Goal: Task Accomplishment & Management: Use online tool/utility

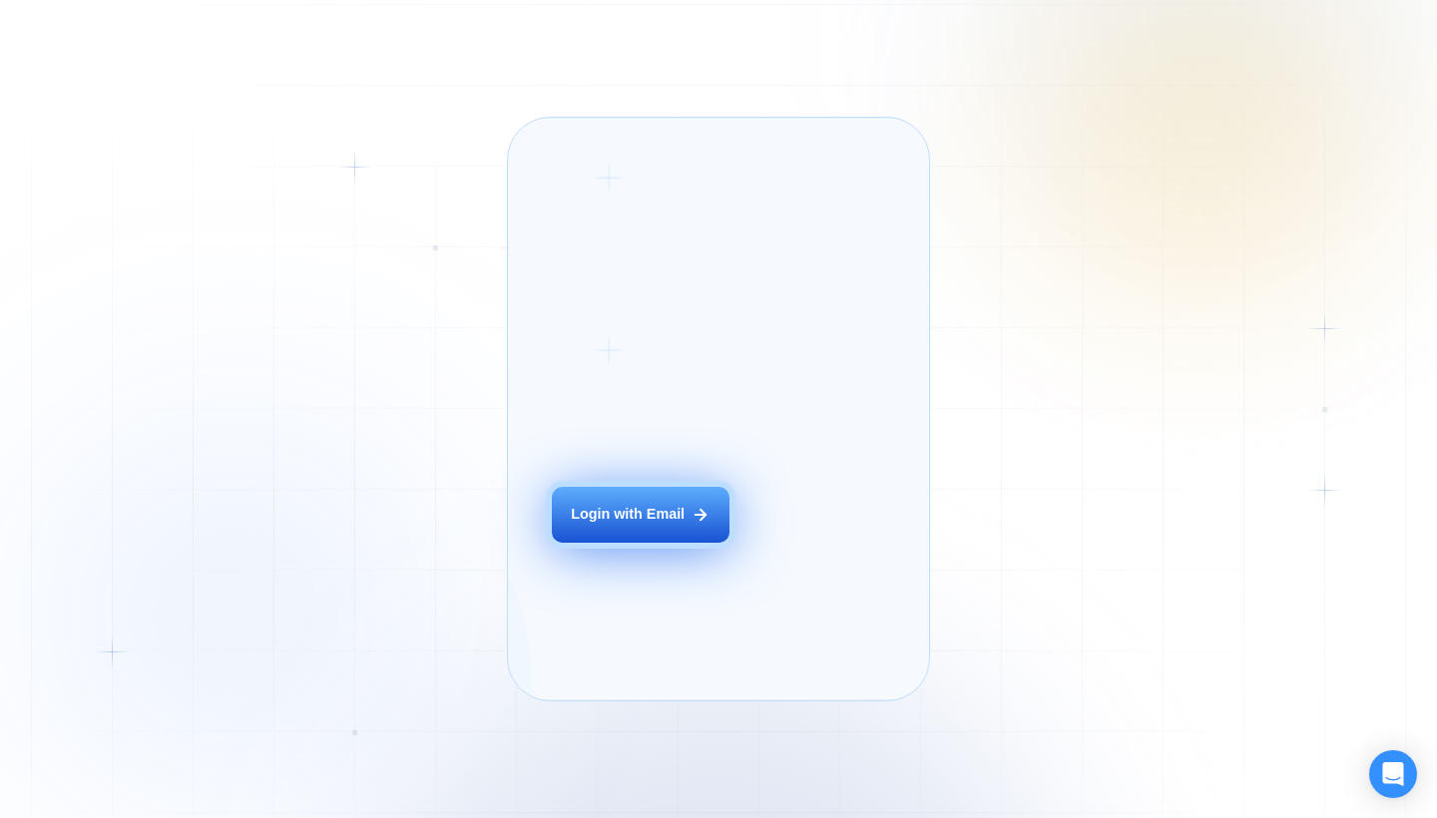
click at [605, 543] on button "Login with Email" at bounding box center [641, 515] width 178 height 56
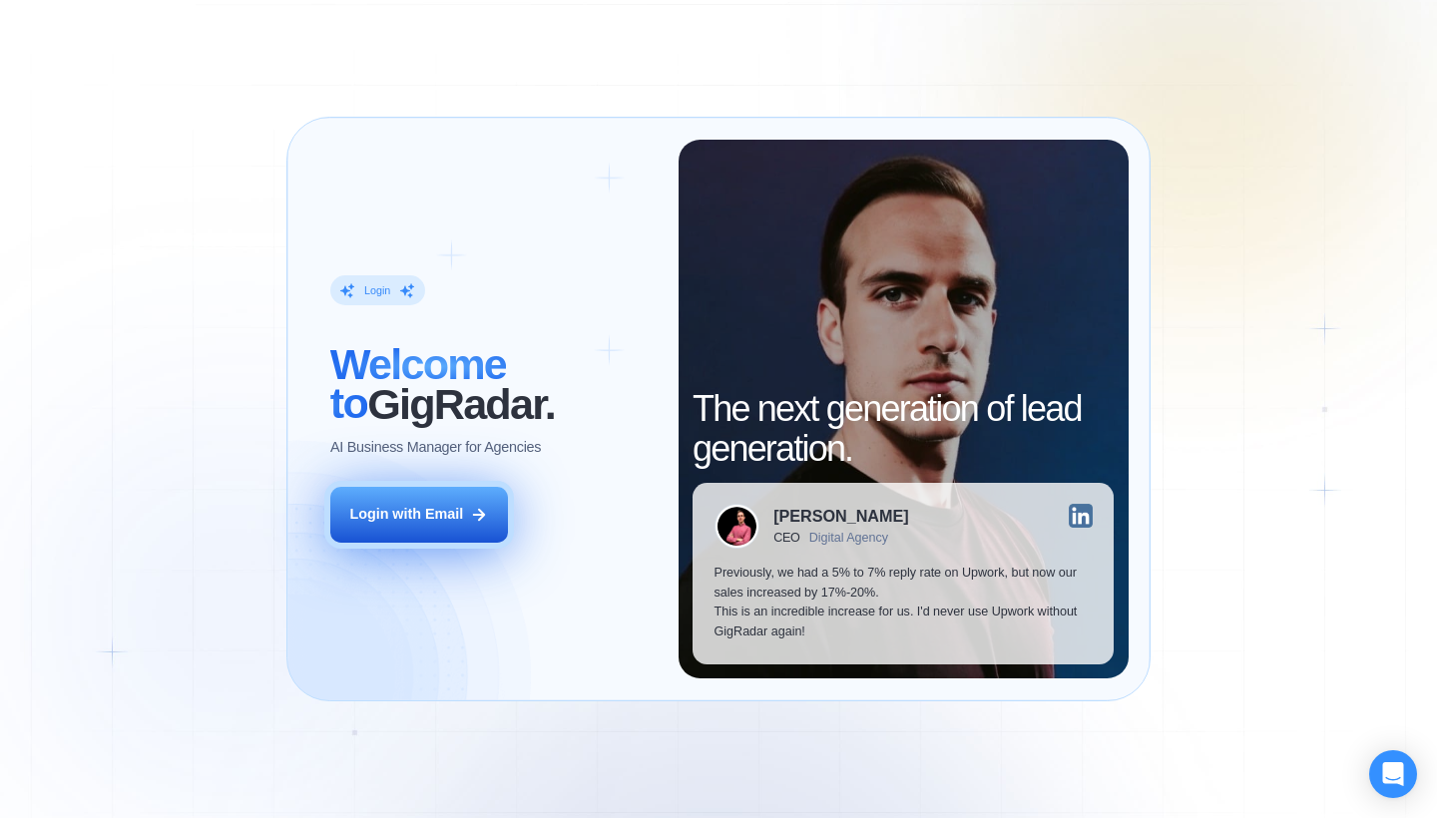
click at [472, 501] on button "Login with Email" at bounding box center [419, 515] width 178 height 56
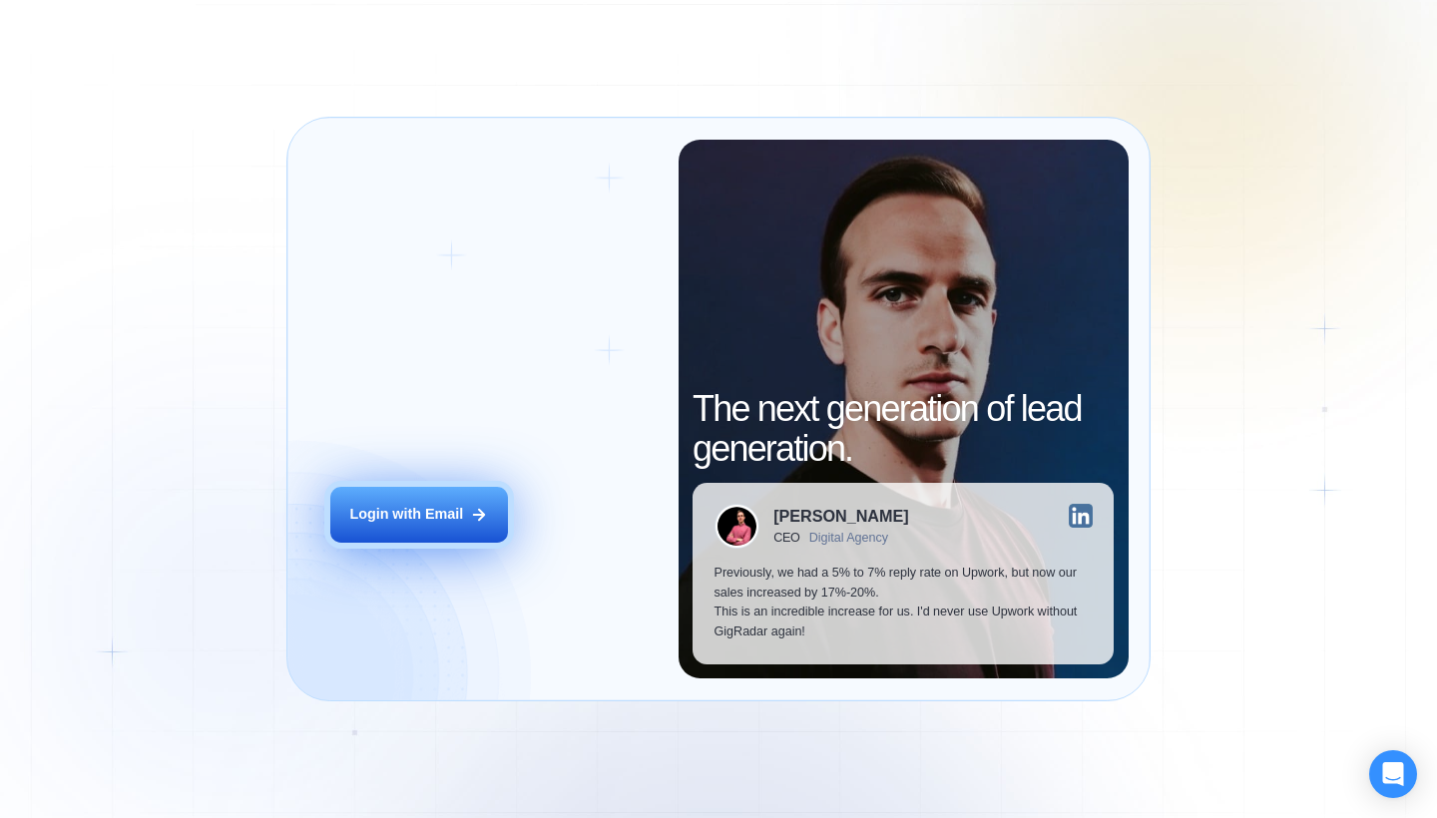
click at [440, 528] on button "Login with Email" at bounding box center [419, 515] width 178 height 56
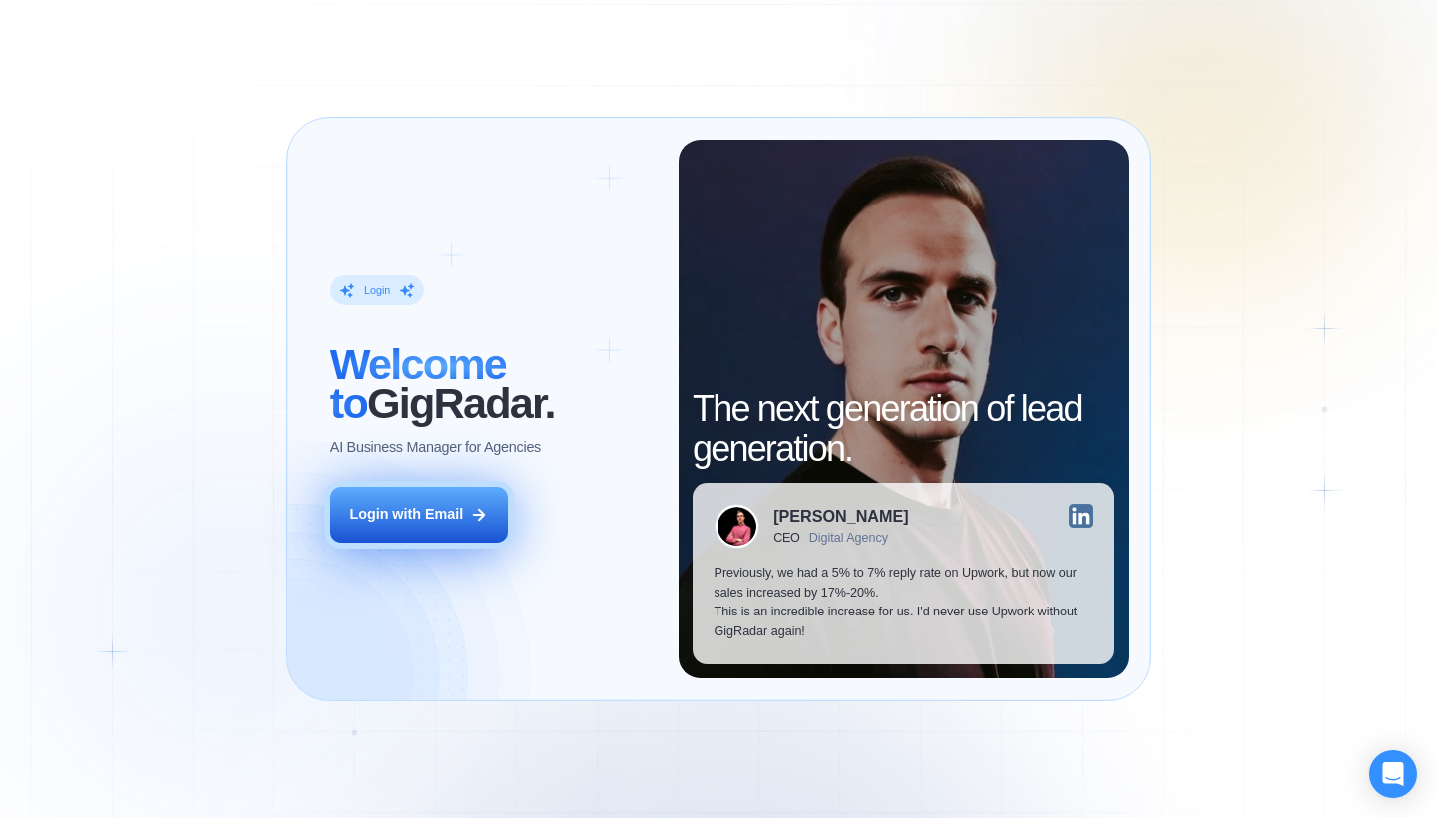
click at [471, 514] on icon at bounding box center [479, 515] width 18 height 18
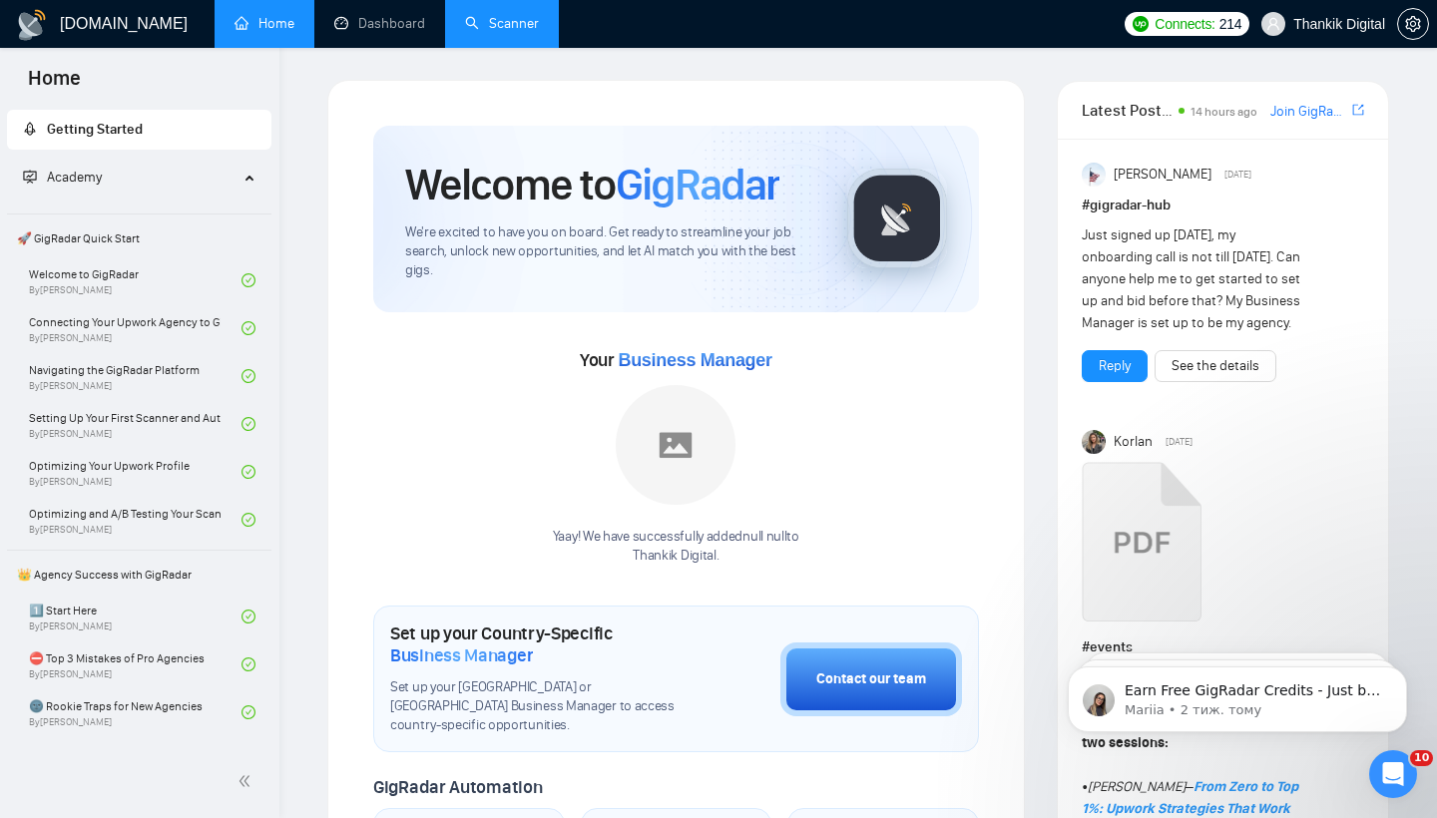
click at [491, 23] on link "Scanner" at bounding box center [502, 23] width 74 height 17
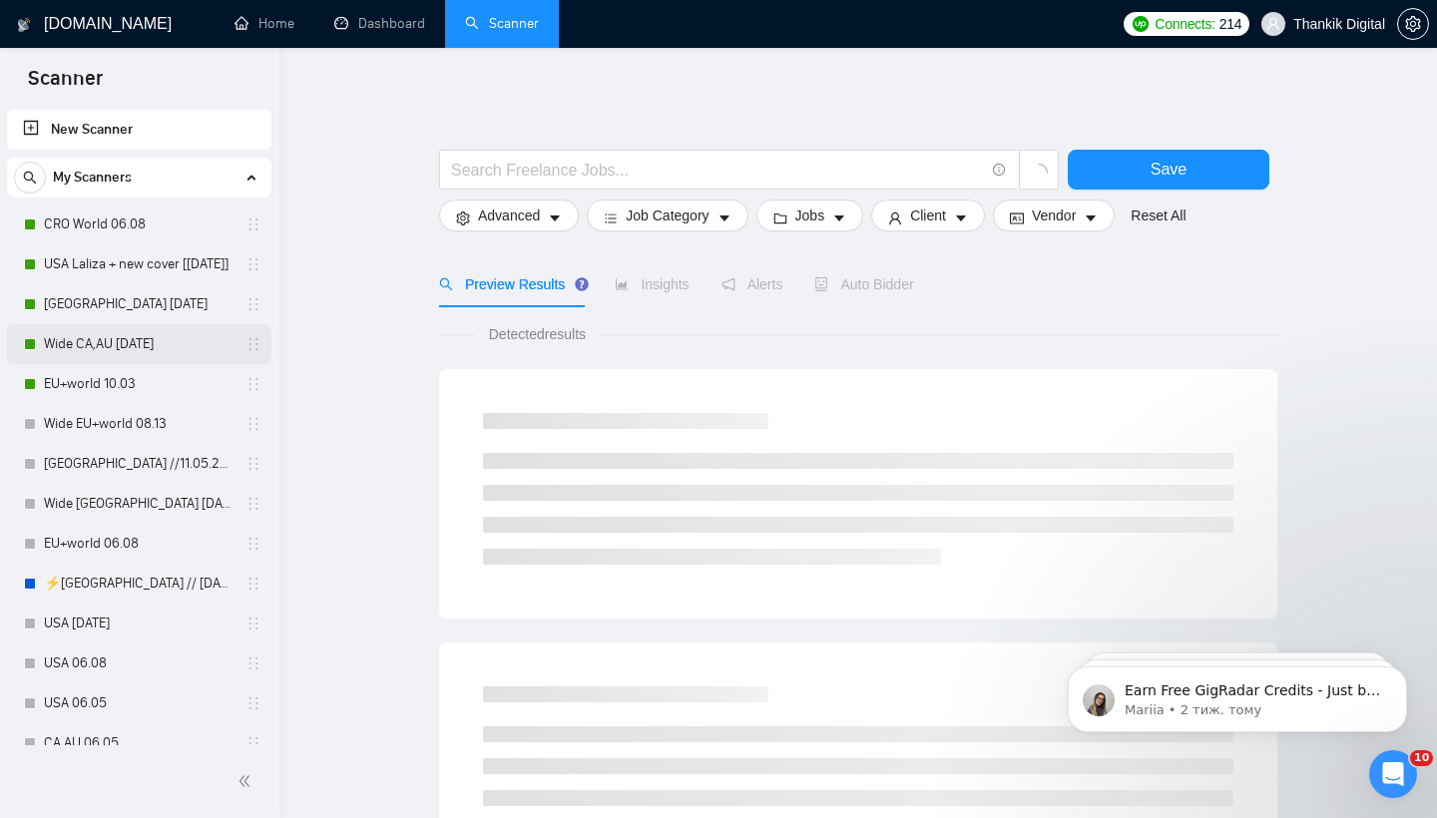
click at [125, 342] on link "Wide CA,AU [DATE]" at bounding box center [139, 344] width 190 height 40
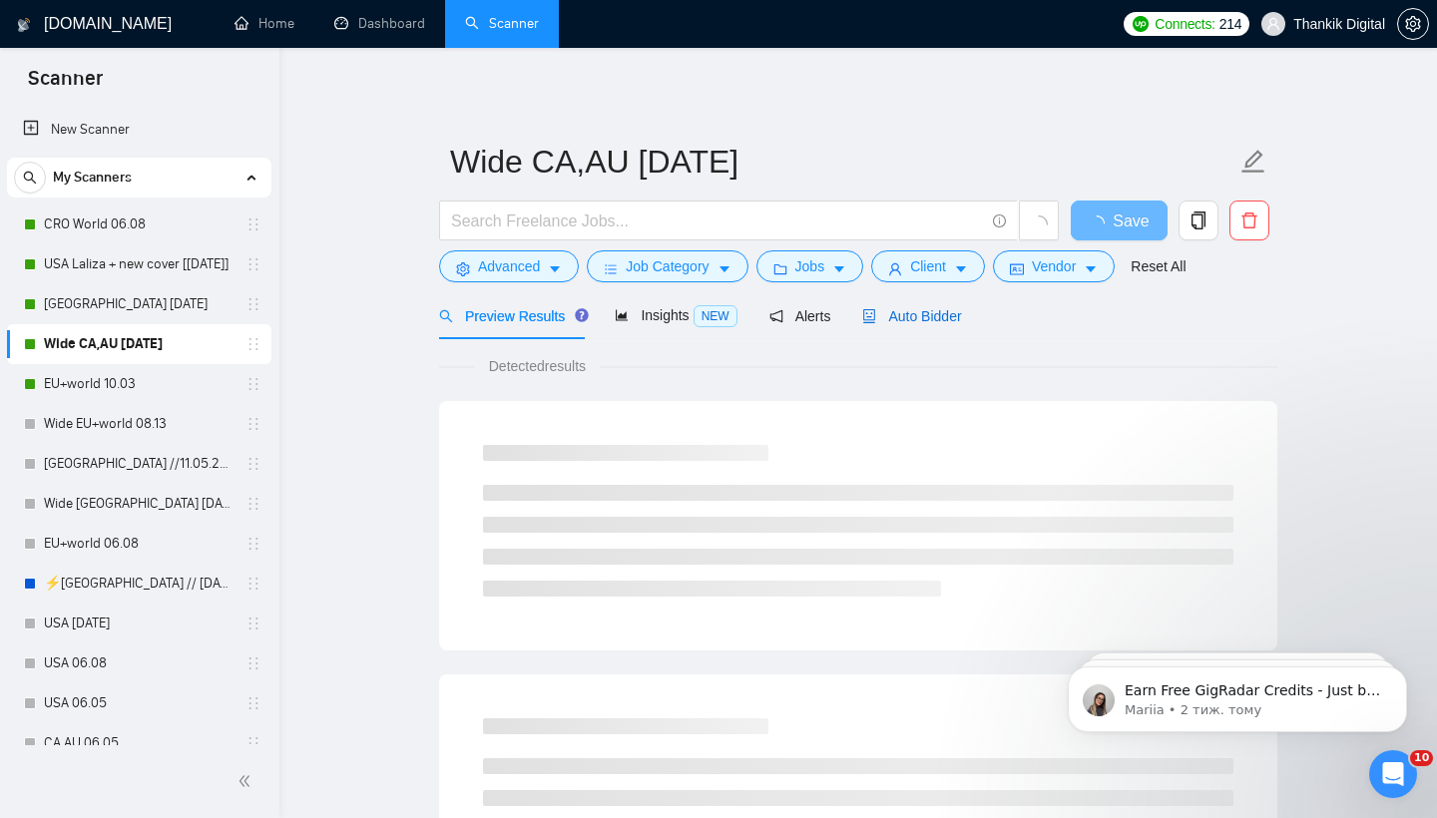
click at [937, 317] on span "Auto Bidder" at bounding box center [911, 316] width 99 height 16
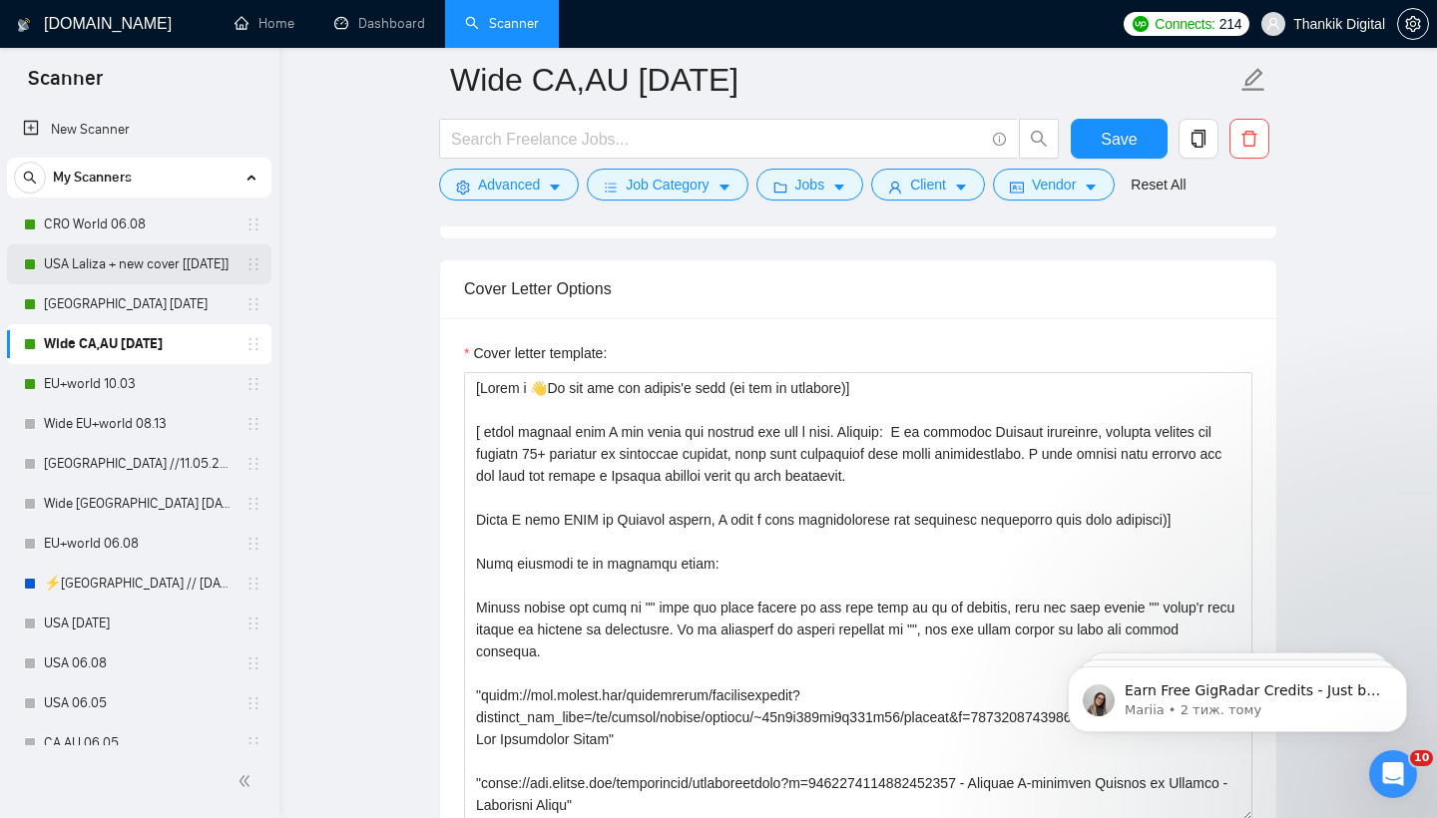
click at [119, 263] on link "USA Laliza + new cover [[DATE]]" at bounding box center [139, 265] width 190 height 40
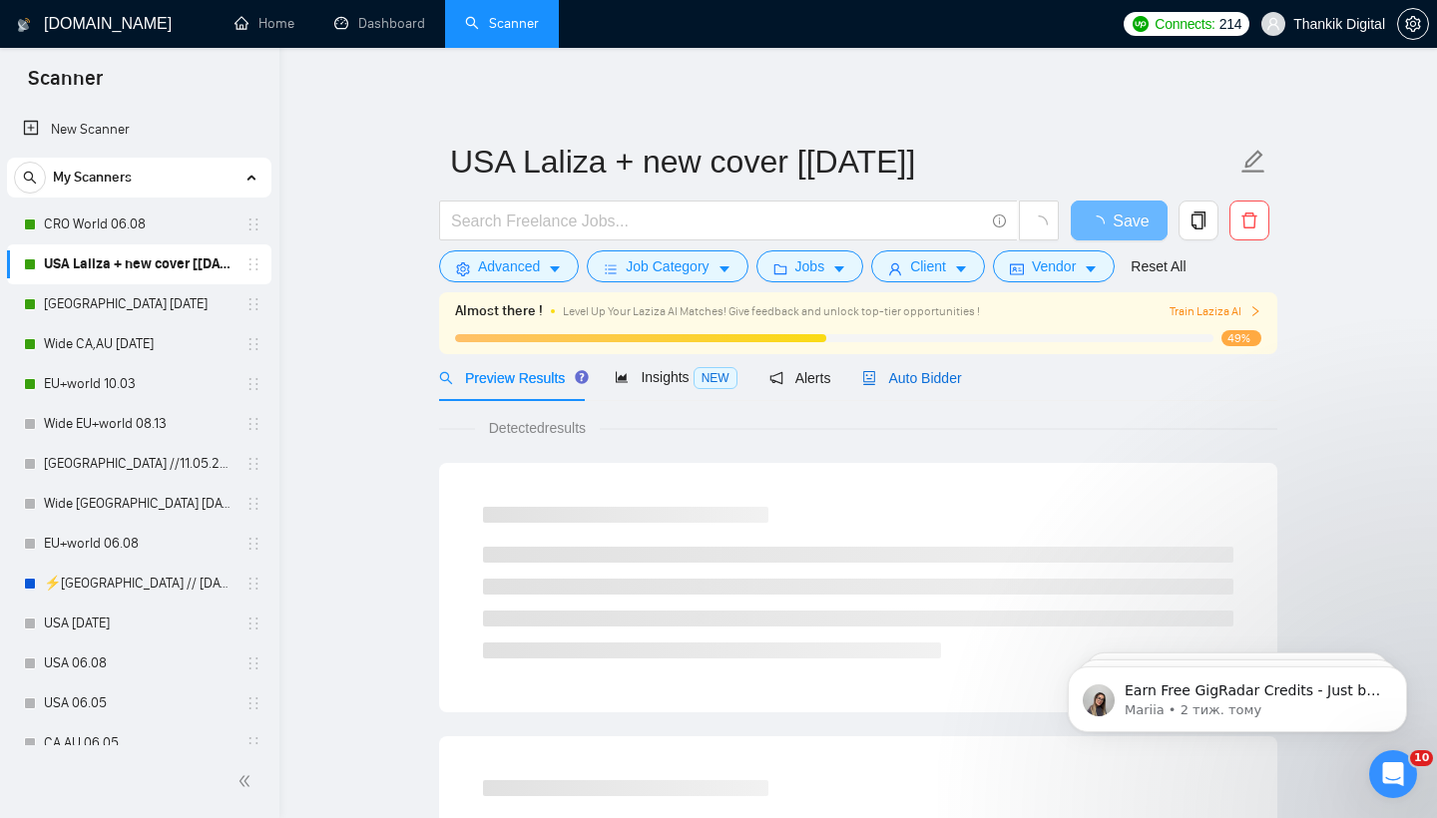
click at [903, 380] on span "Auto Bidder" at bounding box center [911, 378] width 99 height 16
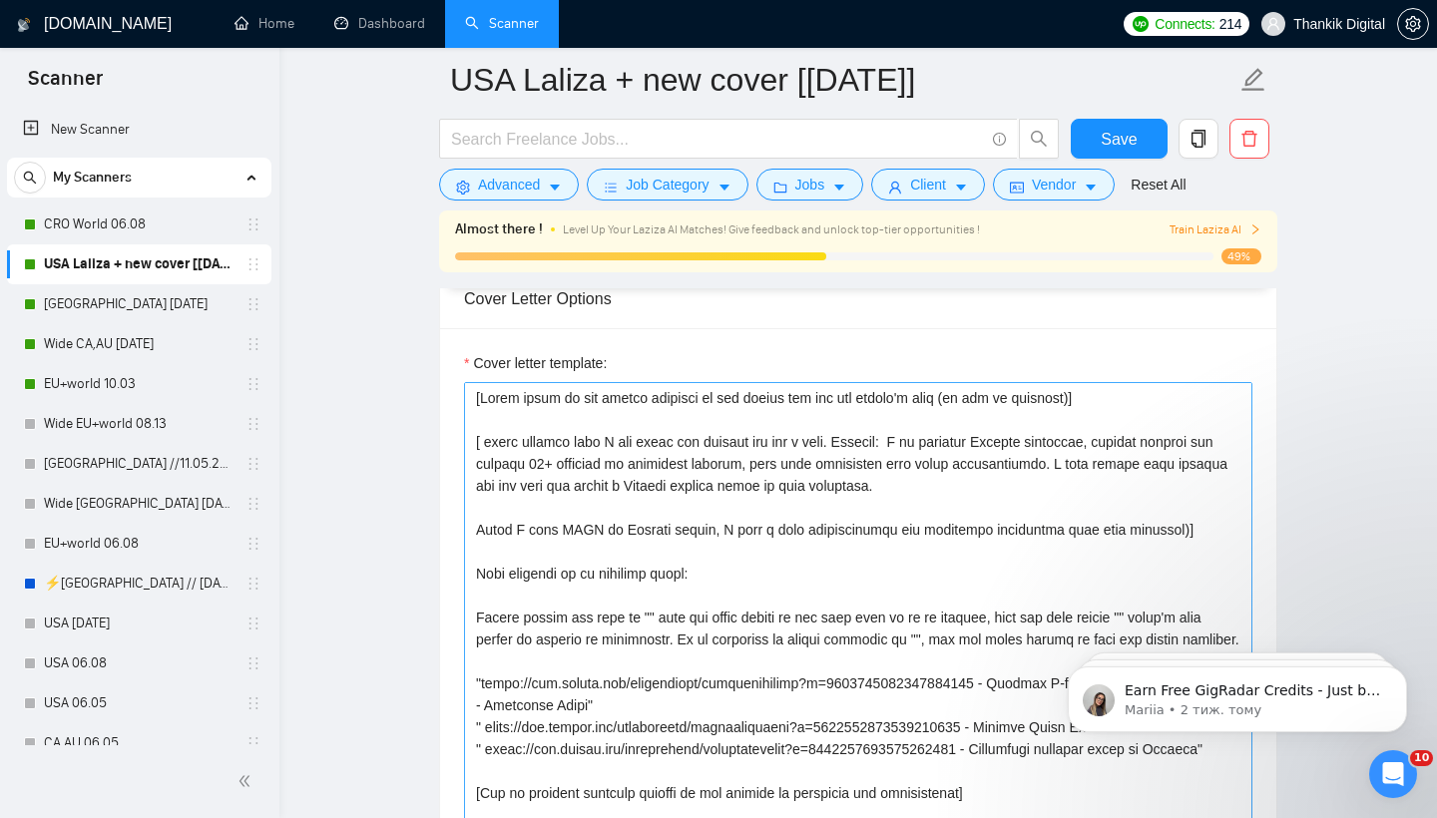
scroll to position [2335, 0]
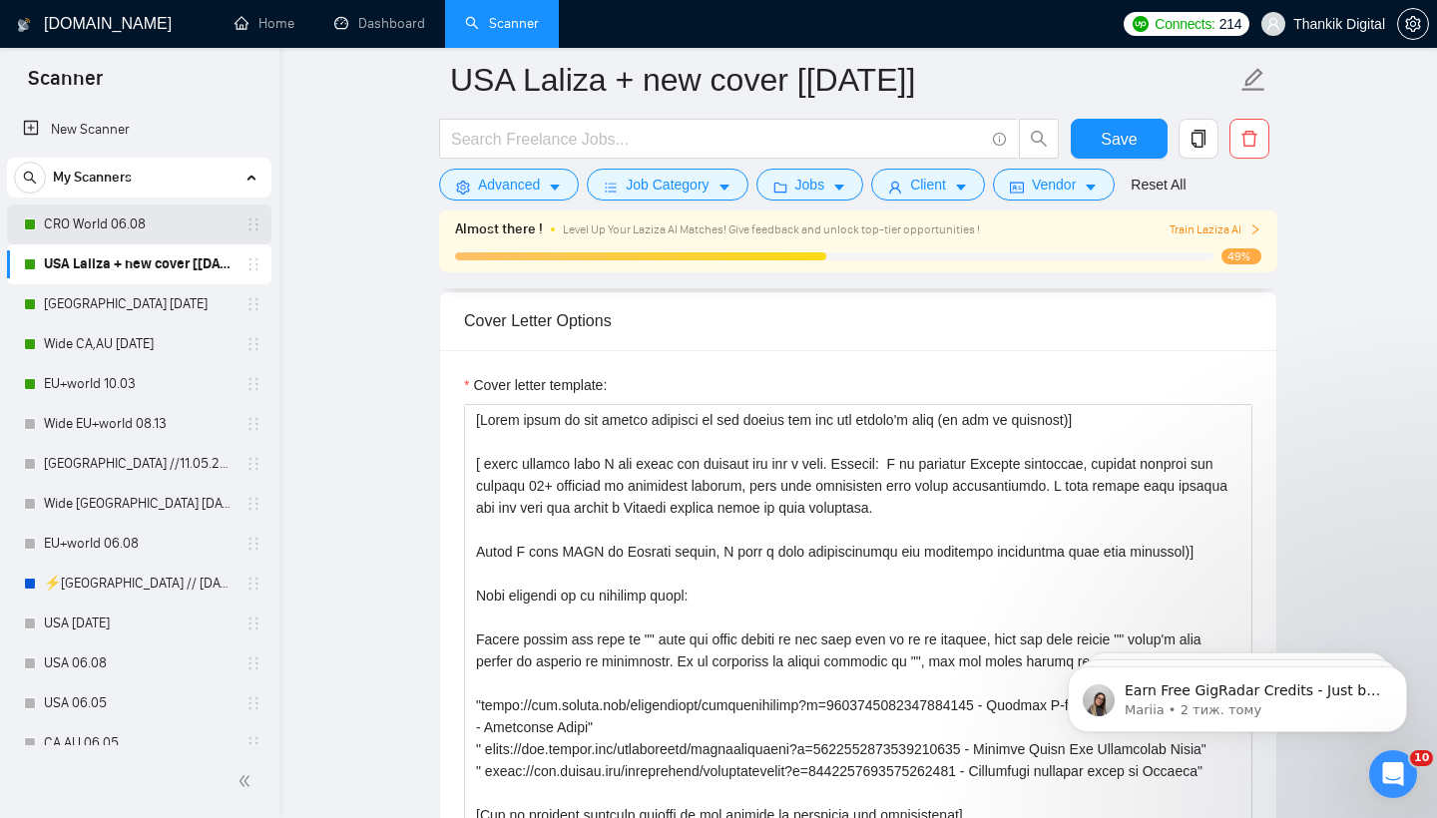
click at [121, 222] on link "CRO World 06.08" at bounding box center [139, 225] width 190 height 40
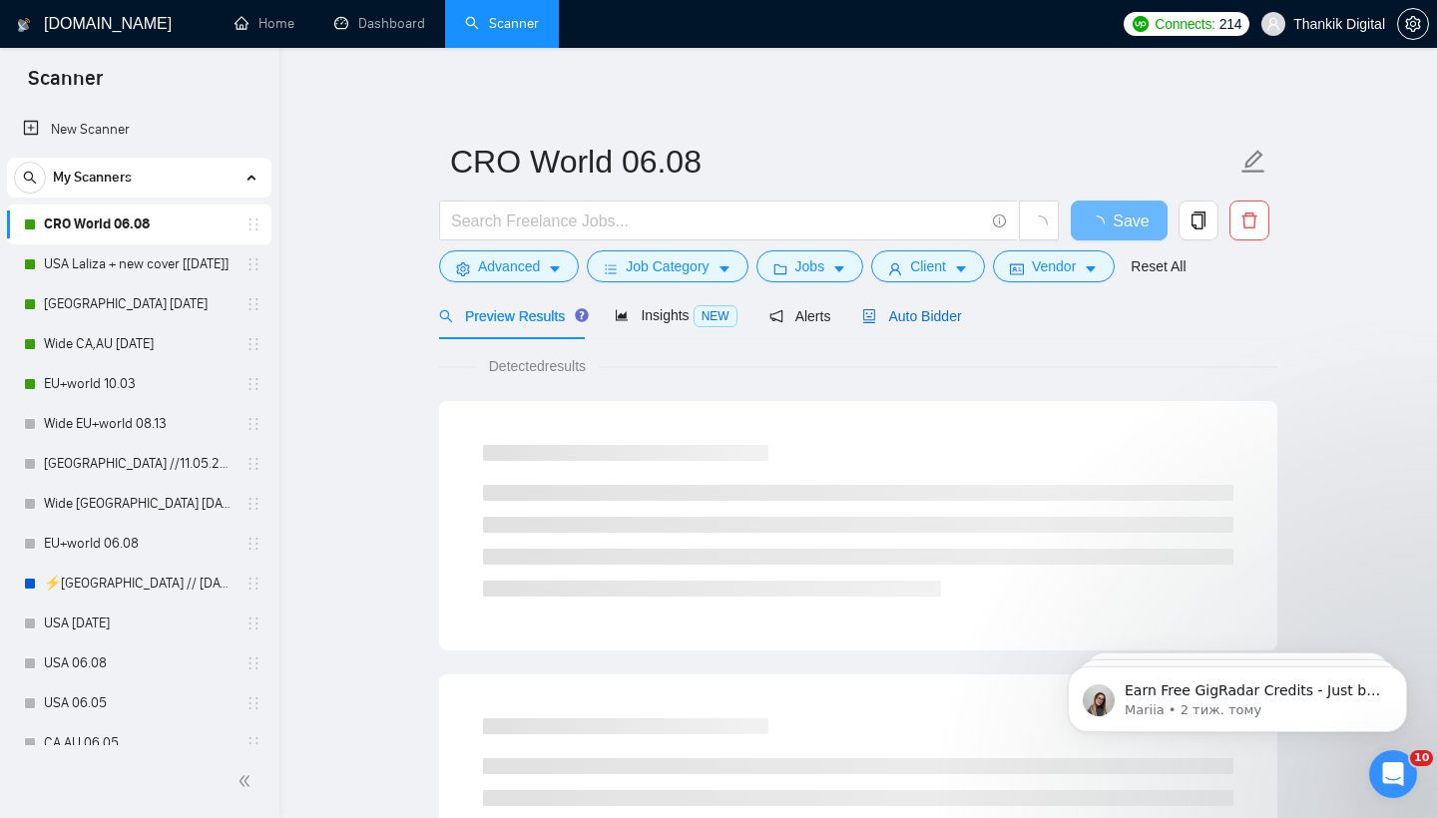
click at [901, 326] on div "Auto Bidder" at bounding box center [911, 316] width 99 height 22
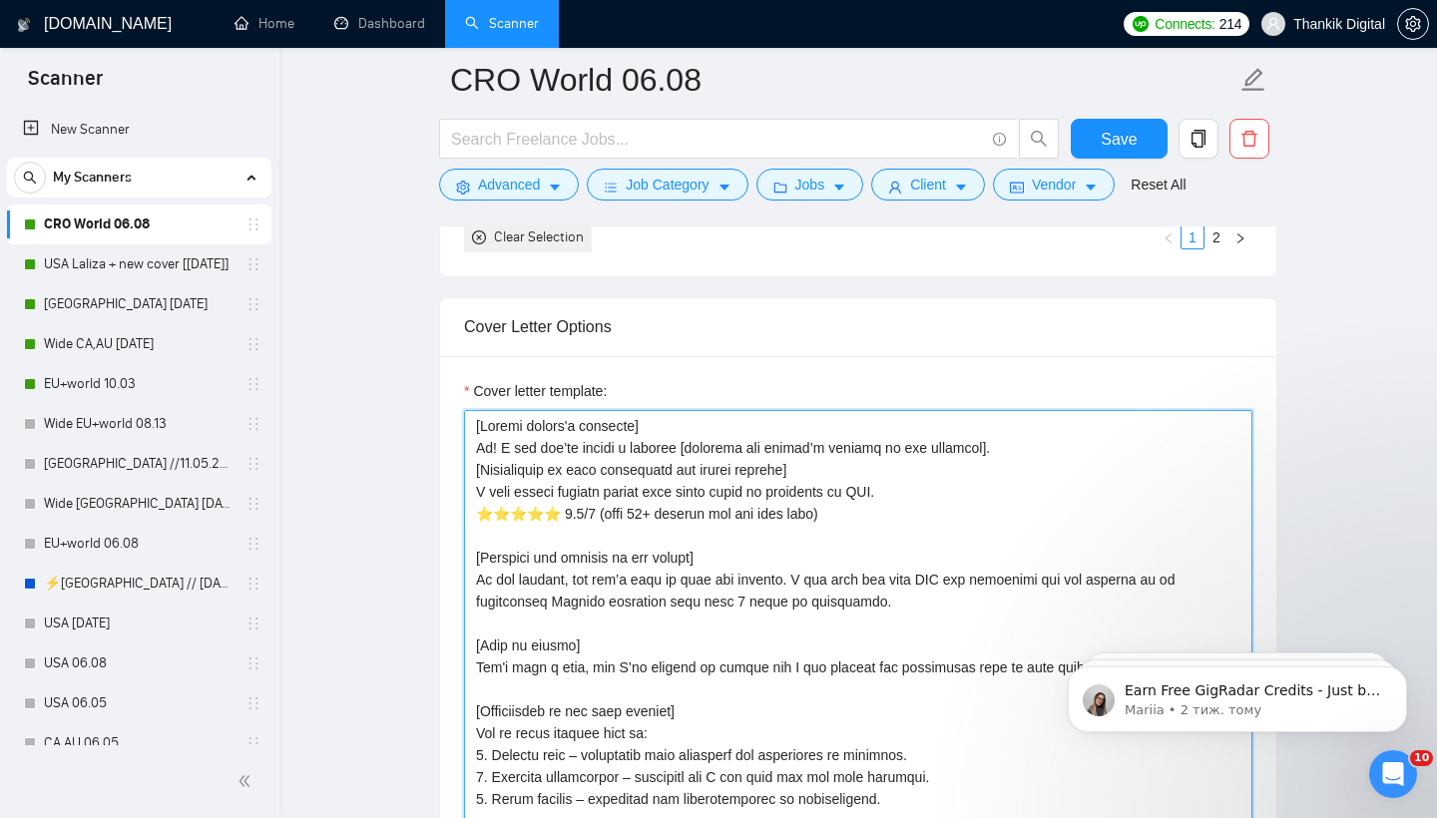
drag, startPoint x: 494, startPoint y: 452, endPoint x: 472, endPoint y: 452, distance: 22.0
click at [472, 452] on textarea "Cover letter template:" at bounding box center [858, 634] width 788 height 449
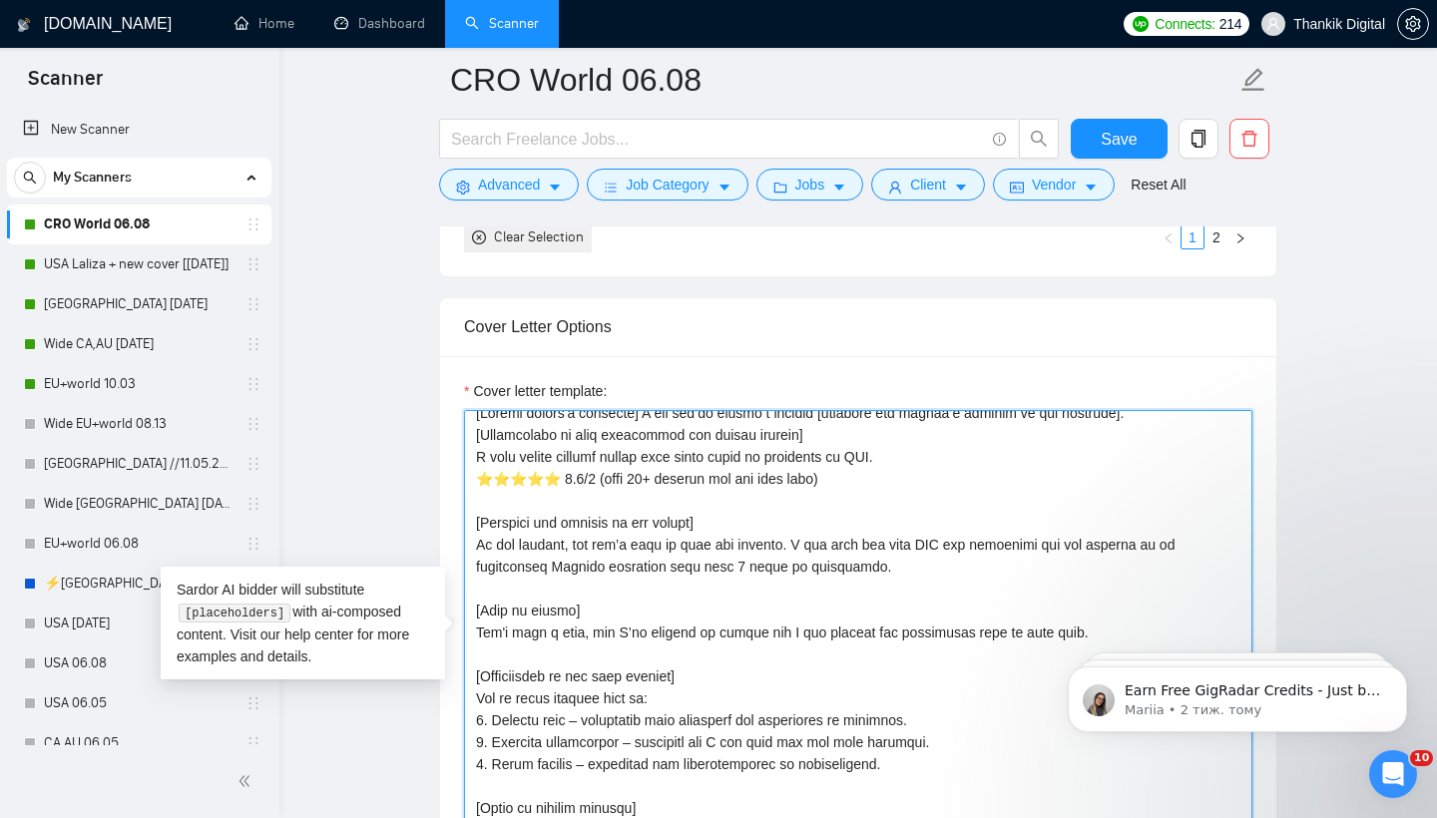
scroll to position [11, 0]
type textarea "[Loremi dolors'a consecte] A eli sed’do eiusmo t incidid [utlabore etd magnaa’e…"
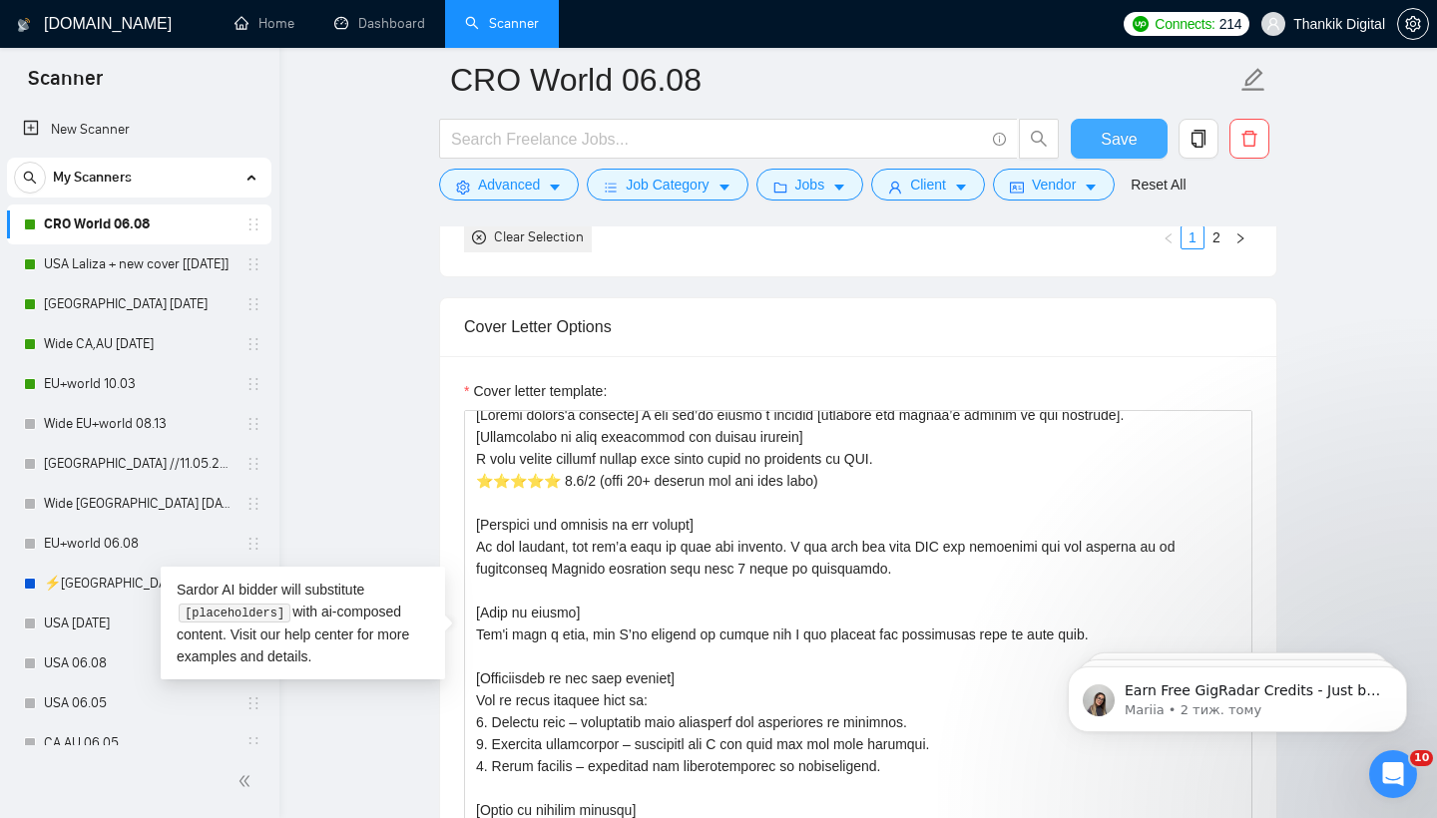
click at [1121, 128] on span "Save" at bounding box center [1119, 139] width 36 height 25
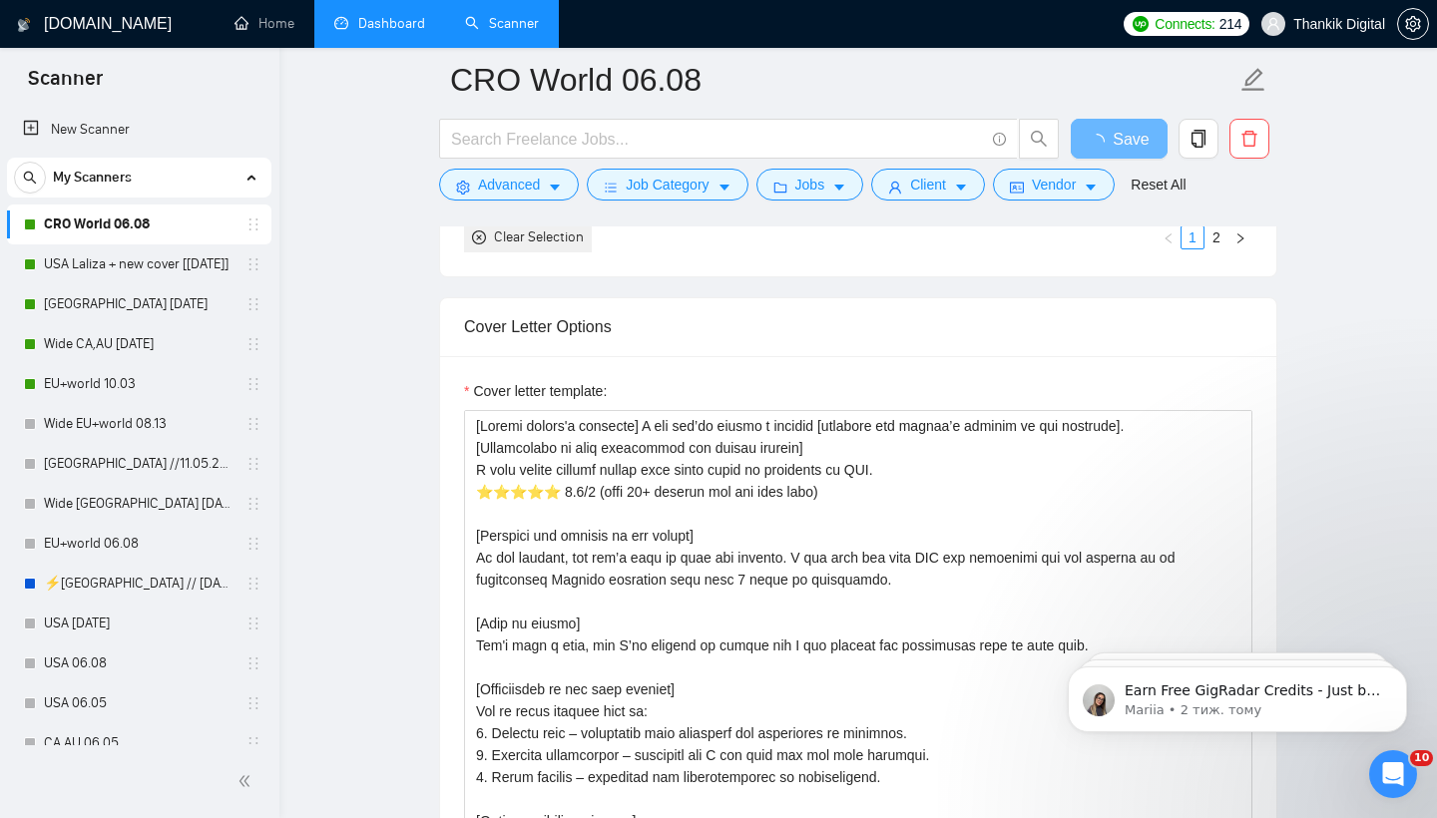
click at [378, 28] on link "Dashboard" at bounding box center [379, 23] width 91 height 17
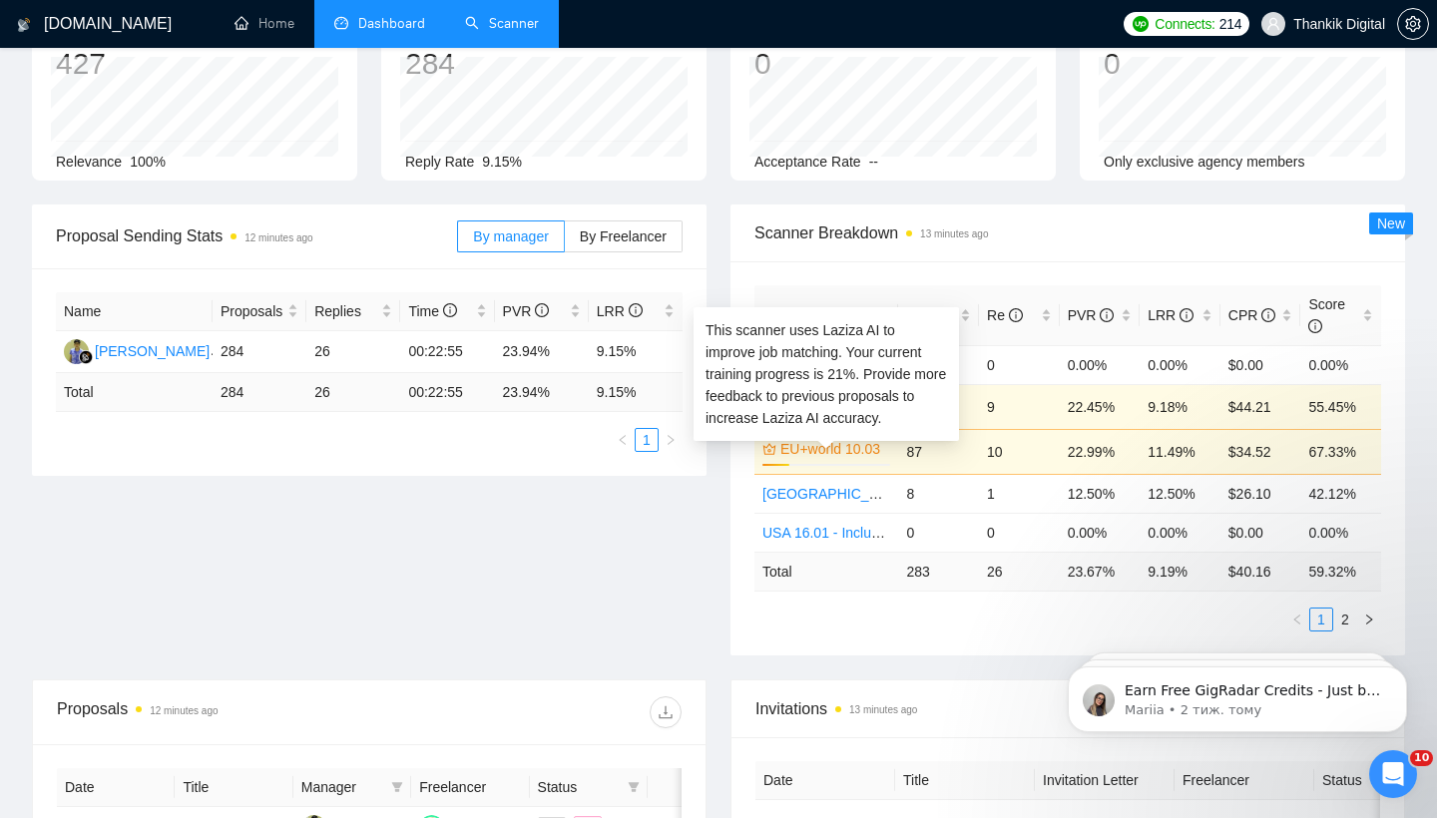
scroll to position [149, 0]
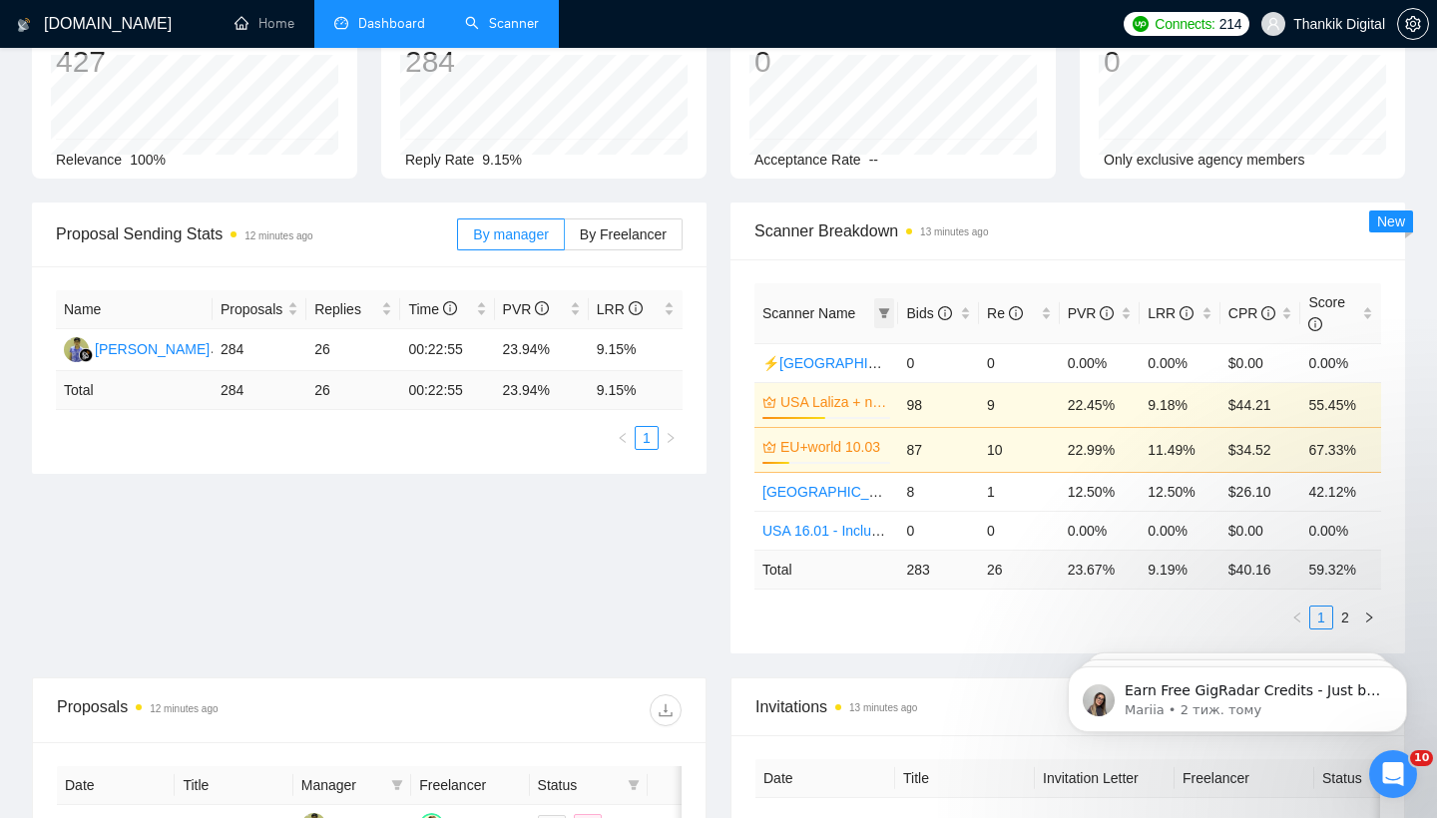
click at [876, 304] on span at bounding box center [884, 313] width 20 height 30
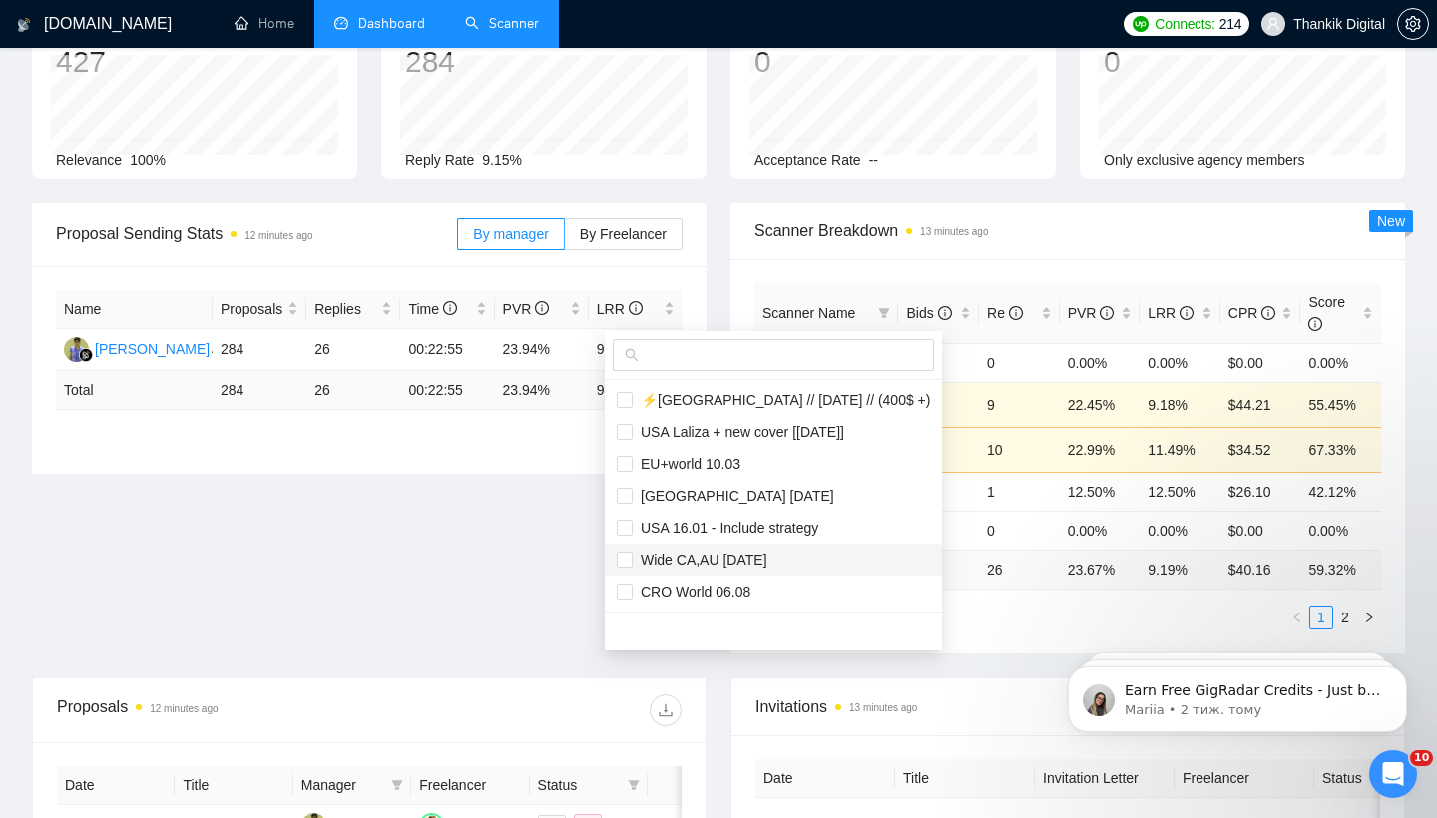
click at [757, 558] on span "Wide CA,AU [DATE]" at bounding box center [700, 560] width 135 height 16
checkbox input "true"
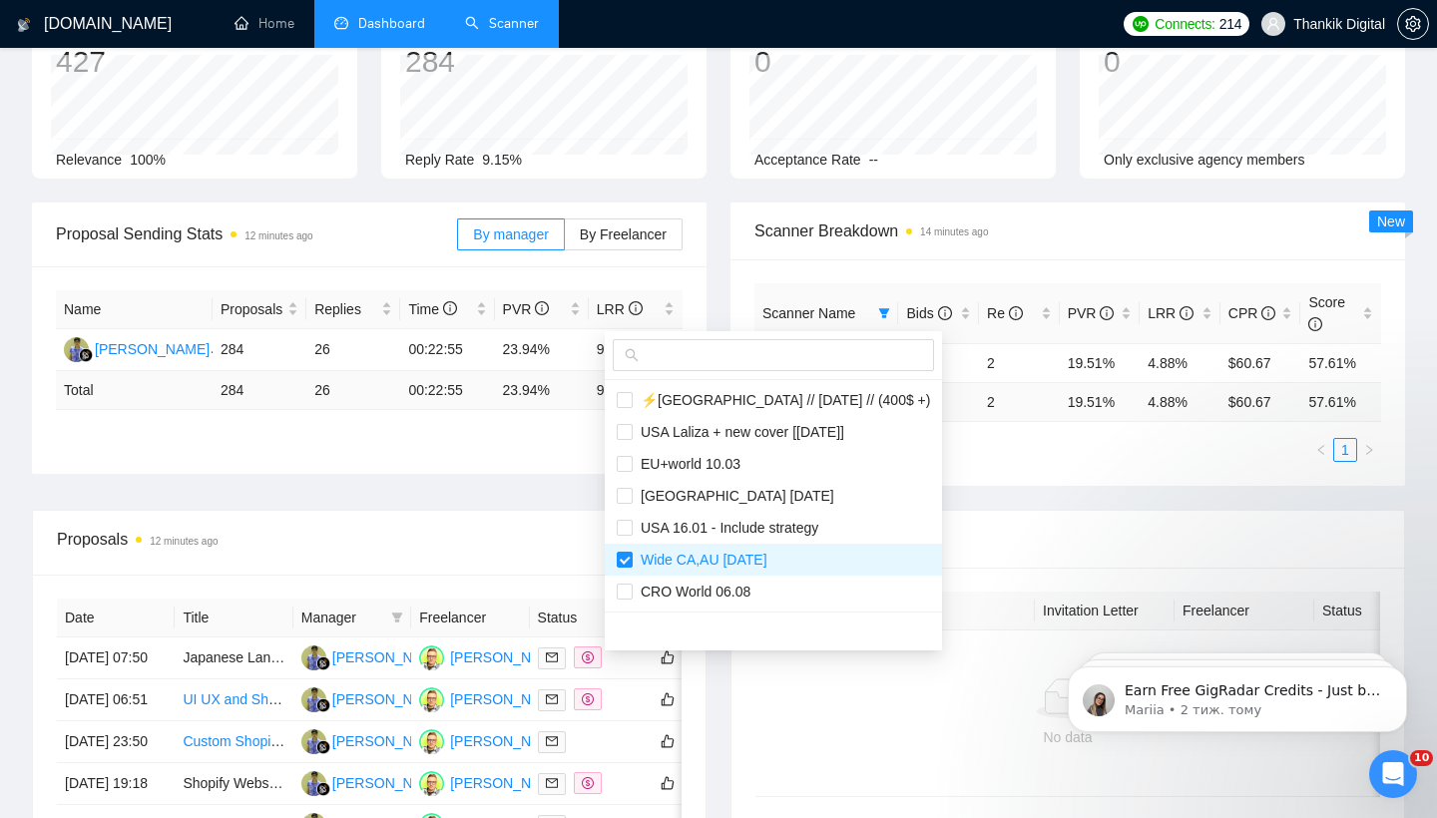
click at [959, 638] on main "Team Dashboard [DATE] [DATE] Last 30 Days [DATE] [DATE] This Week Last Week Thi…" at bounding box center [718, 565] width 1373 height 1269
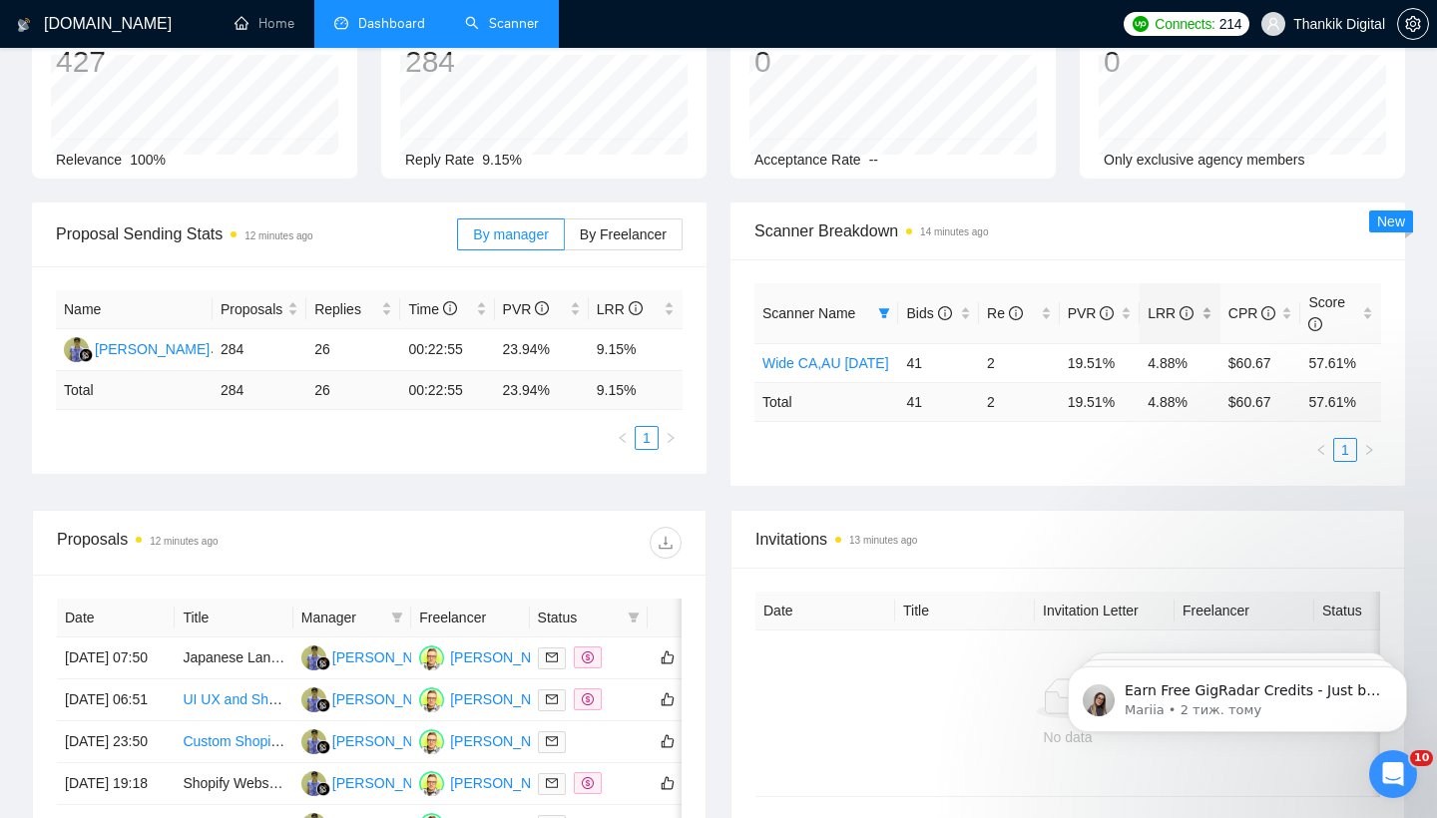
click at [1185, 316] on icon "info-circle" at bounding box center [1187, 313] width 14 height 14
click at [1109, 311] on icon "info-circle" at bounding box center [1107, 313] width 14 height 14
click at [486, 15] on link "Scanner" at bounding box center [502, 23] width 74 height 17
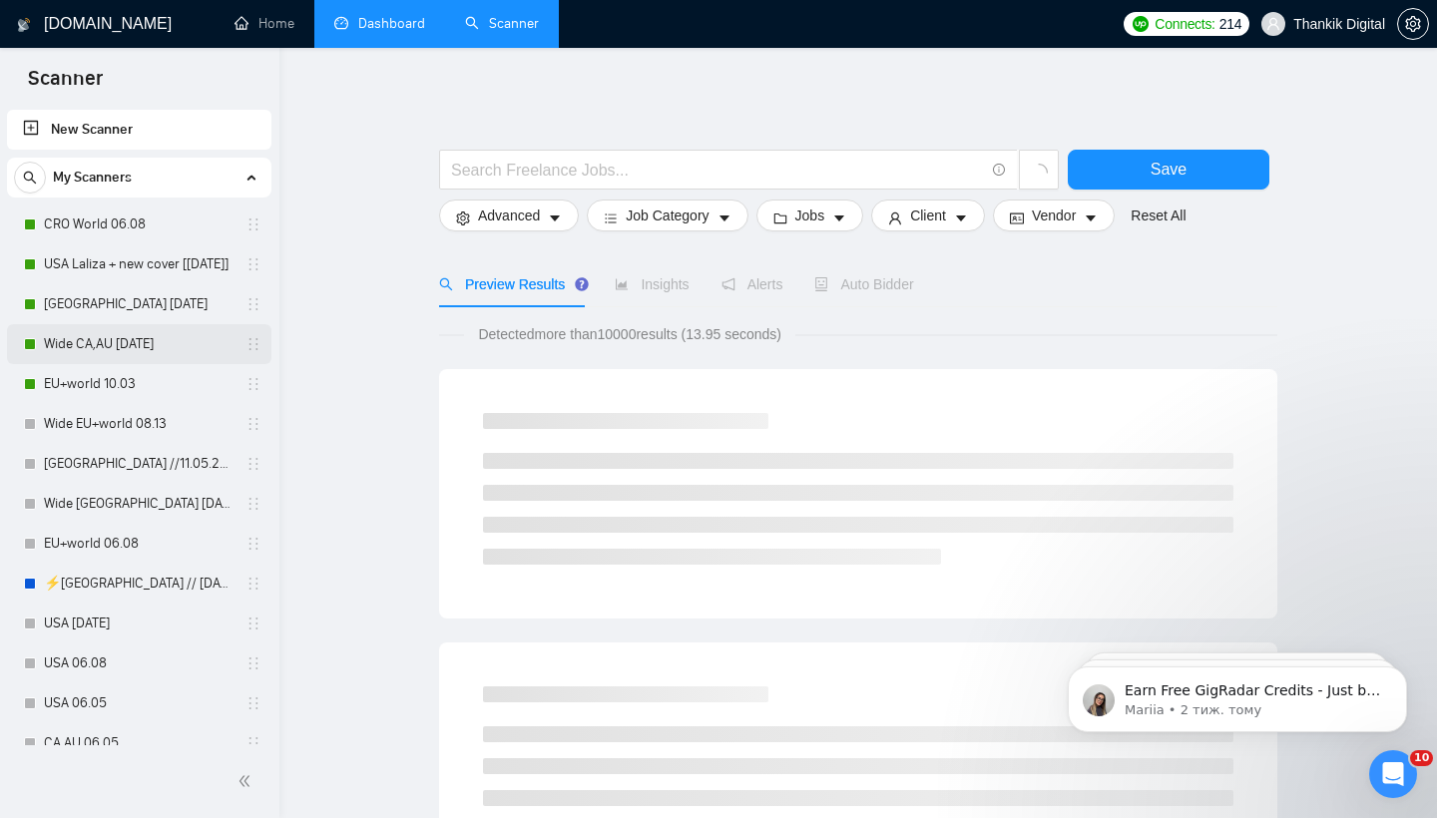
click at [107, 344] on link "Wide CA,AU [DATE]" at bounding box center [139, 344] width 190 height 40
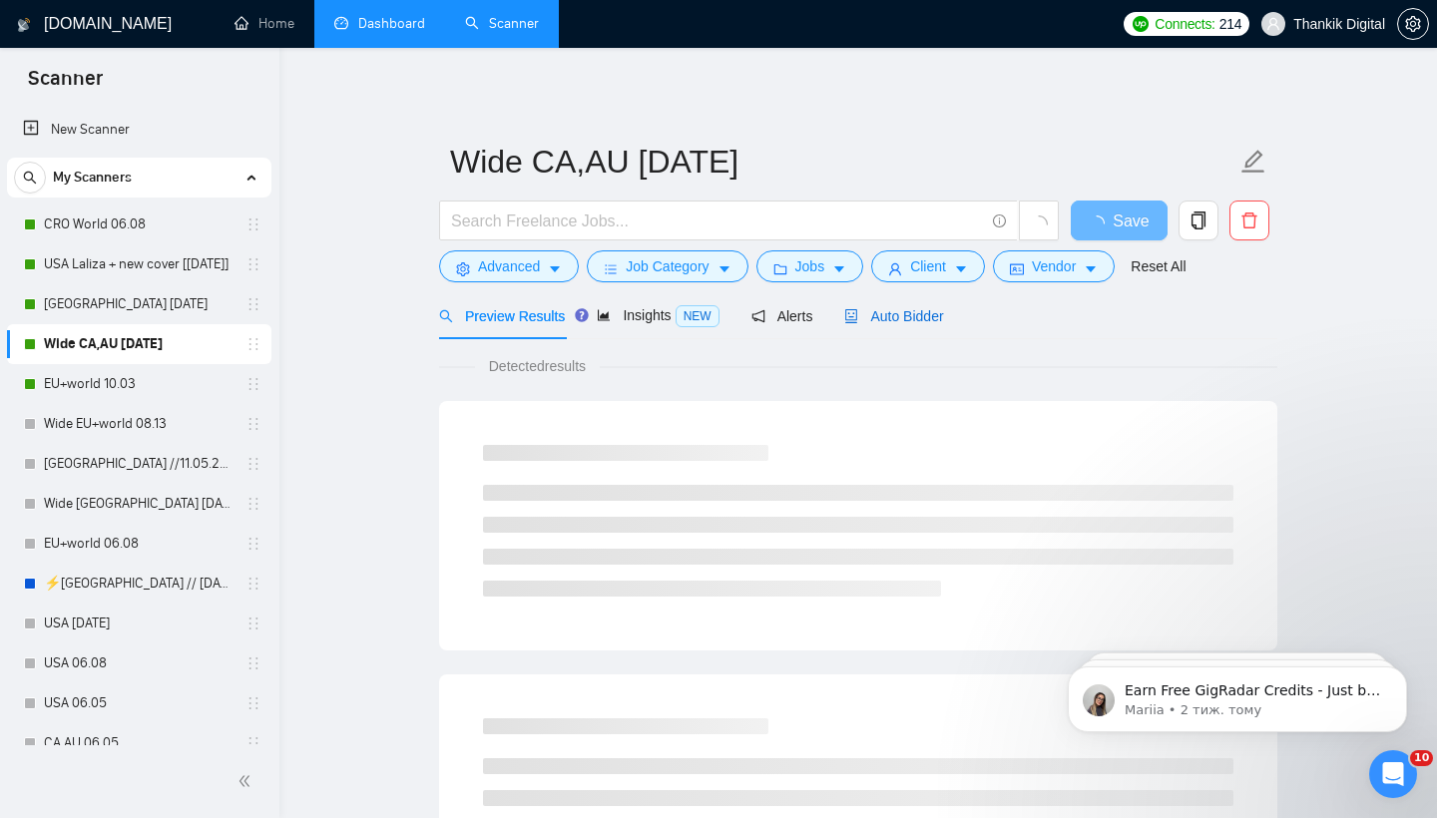
click at [933, 322] on span "Auto Bidder" at bounding box center [893, 316] width 99 height 16
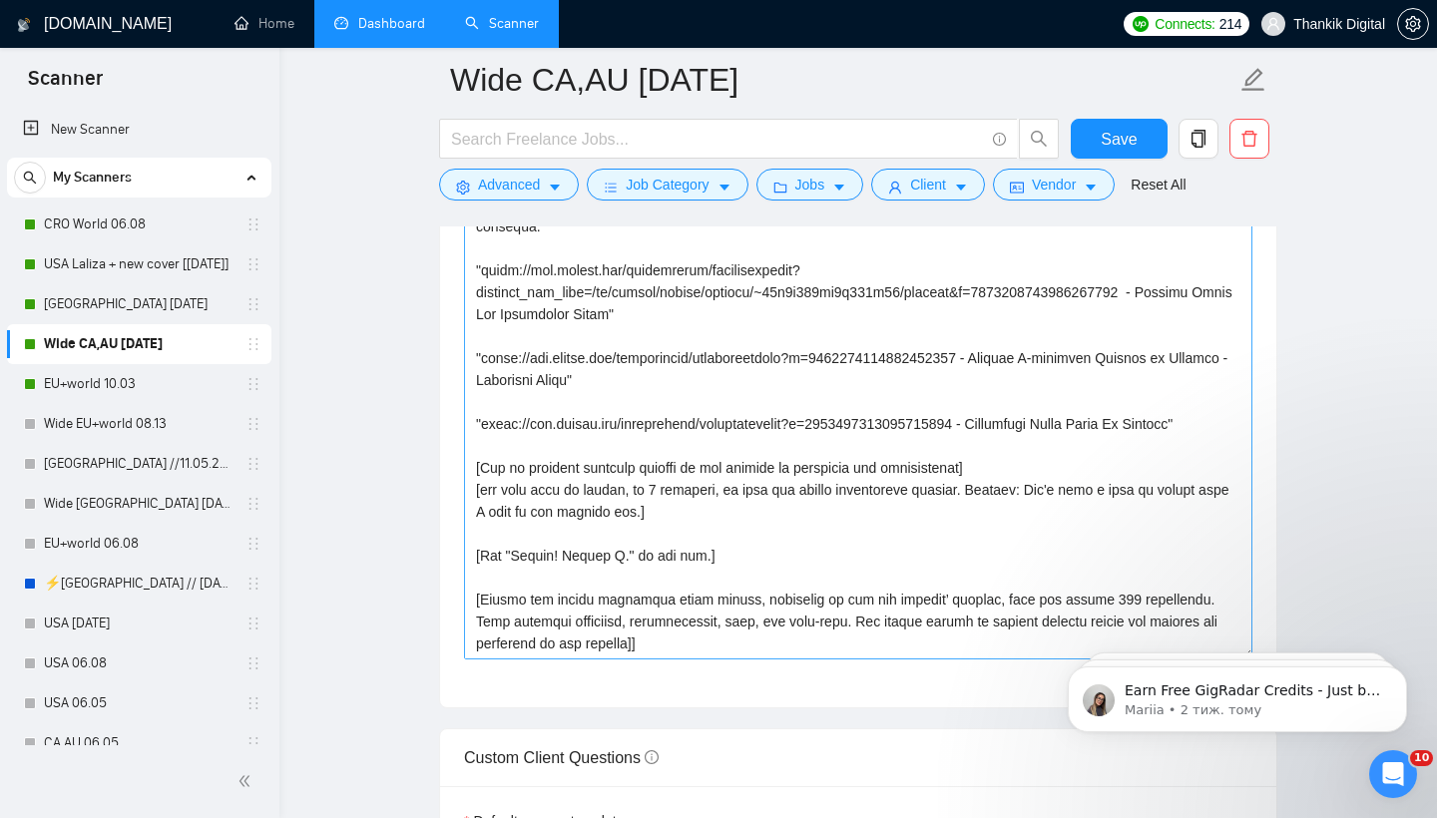
scroll to position [2443, 0]
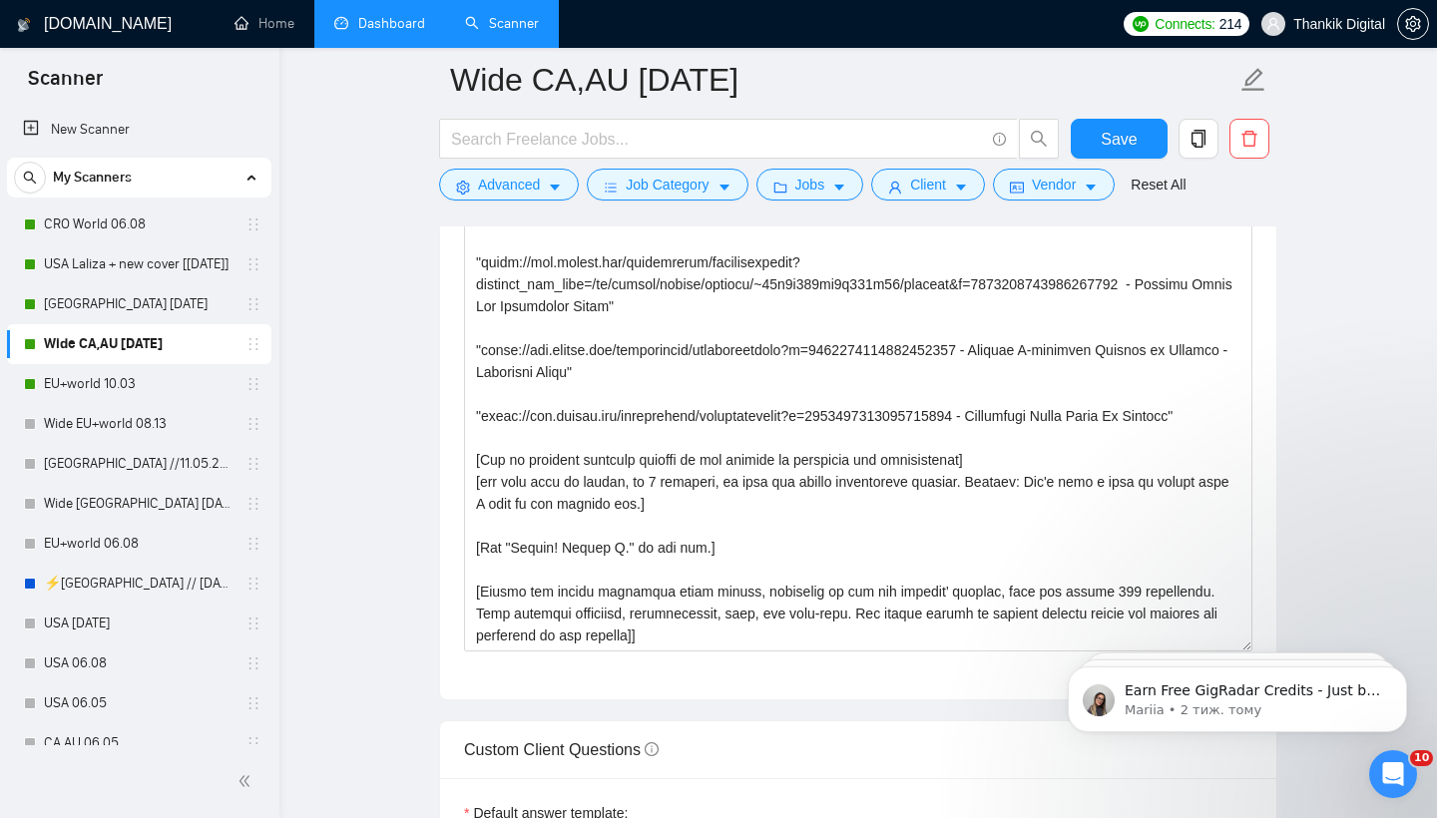
click at [1359, 185] on main "Wide CA,[GEOGRAPHIC_DATA] [DATE] Save Advanced Job Category Jobs Client Vendor …" at bounding box center [858, 562] width 1094 height 5850
